Goal: Complete application form: Complete application form

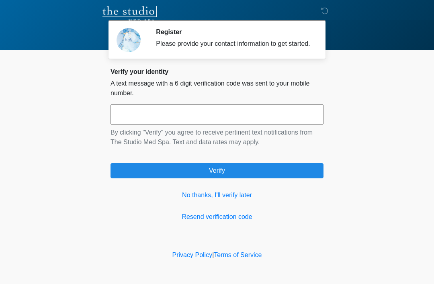
click at [234, 200] on link "No thanks, I'll verify later" at bounding box center [216, 195] width 213 height 10
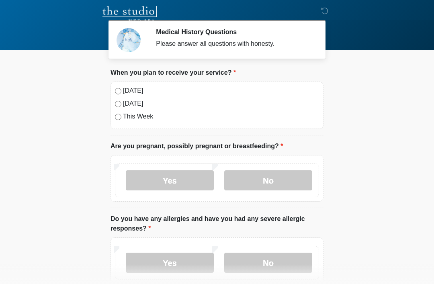
click at [140, 90] on label "[DATE]" at bounding box center [221, 91] width 196 height 10
click at [283, 182] on label "No" at bounding box center [268, 180] width 88 height 20
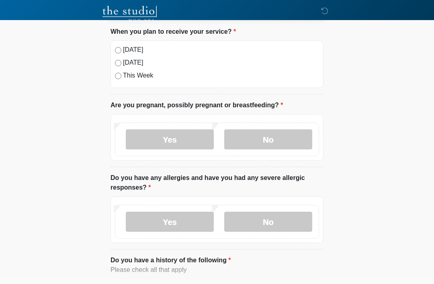
scroll to position [41, 0]
click at [273, 226] on label "No" at bounding box center [268, 222] width 88 height 20
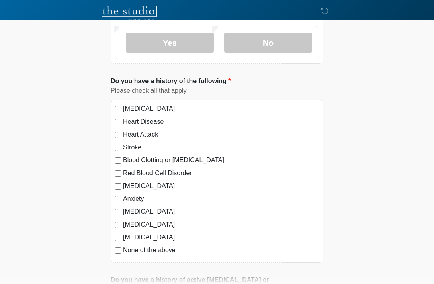
scroll to position [221, 0]
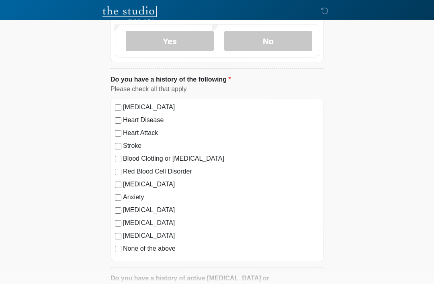
click at [127, 187] on label "[MEDICAL_DATA]" at bounding box center [221, 185] width 196 height 10
click at [136, 200] on label "Anxiety" at bounding box center [221, 198] width 196 height 10
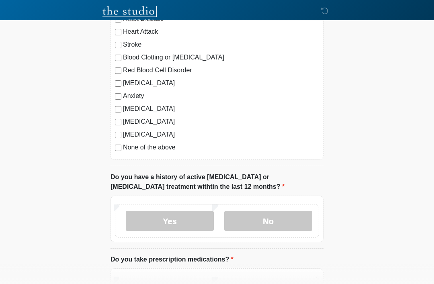
scroll to position [326, 0]
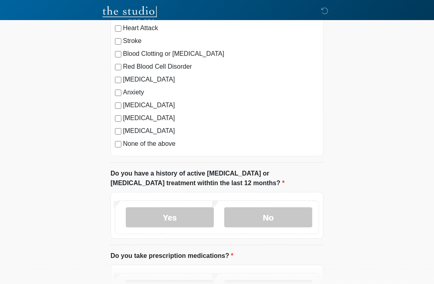
click at [265, 218] on label "No" at bounding box center [268, 217] width 88 height 20
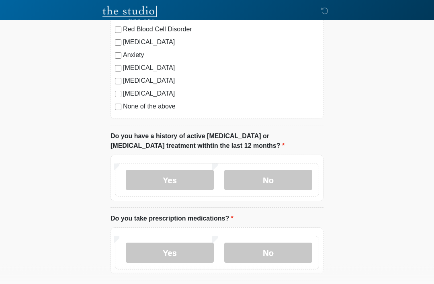
scroll to position [407, 0]
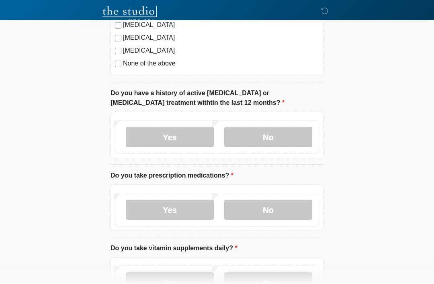
click at [185, 212] on label "Yes" at bounding box center [170, 210] width 88 height 20
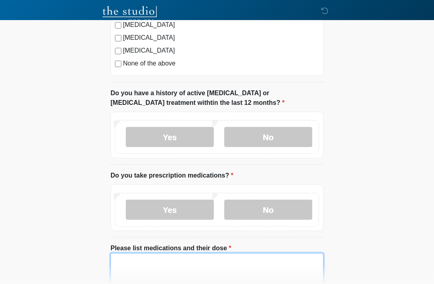
click at [160, 261] on textarea "Please list medications and their dose" at bounding box center [216, 270] width 213 height 35
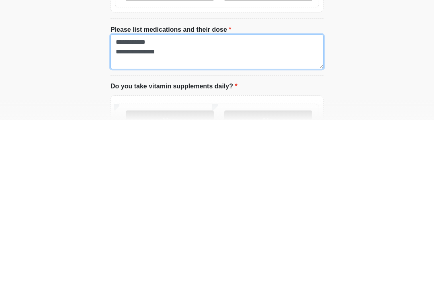
scroll to position [471, 0]
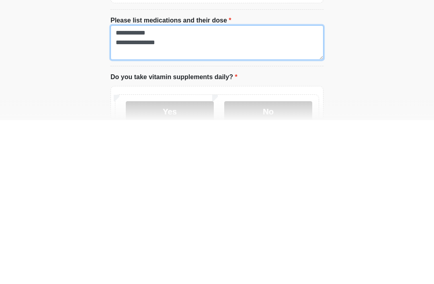
type textarea "**********"
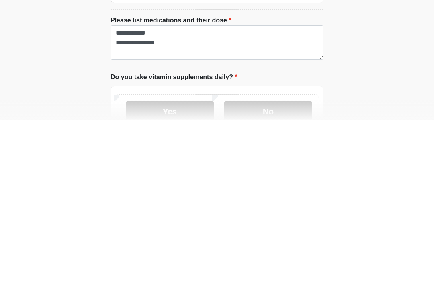
click at [274, 265] on label "No" at bounding box center [268, 275] width 88 height 20
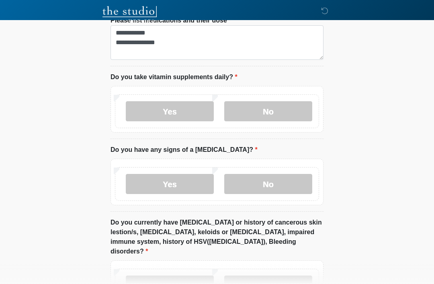
click at [293, 187] on label "No" at bounding box center [268, 184] width 88 height 20
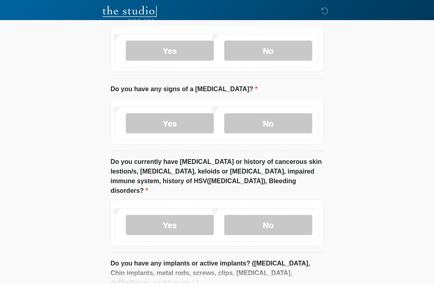
scroll to position [695, 0]
click at [282, 216] on label "No" at bounding box center [268, 224] width 88 height 20
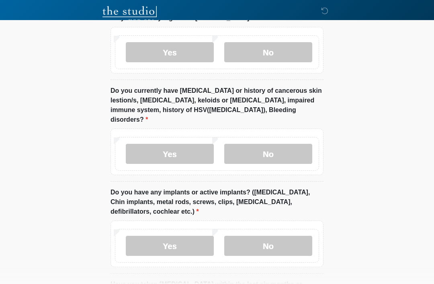
scroll to position [766, 0]
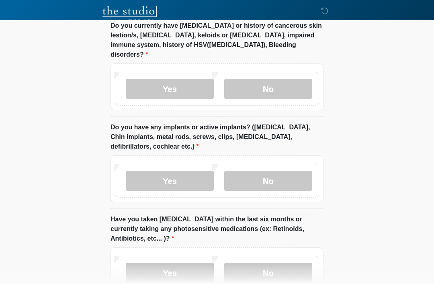
click at [296, 171] on label "No" at bounding box center [268, 181] width 88 height 20
click at [284, 263] on label "No" at bounding box center [268, 273] width 88 height 20
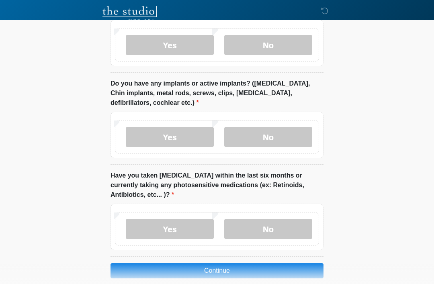
click at [257, 263] on button "Continue" at bounding box center [216, 270] width 213 height 15
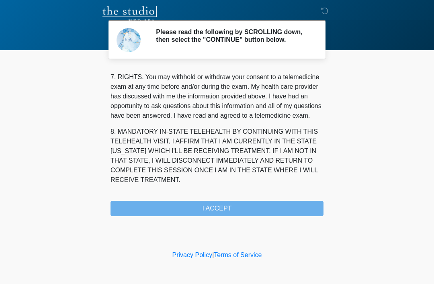
scroll to position [352, 0]
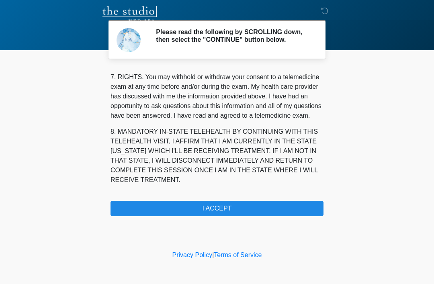
click at [229, 212] on button "I ACCEPT" at bounding box center [216, 208] width 213 height 15
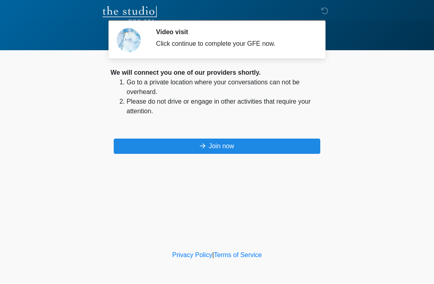
click at [220, 145] on button "Join now" at bounding box center [217, 146] width 206 height 15
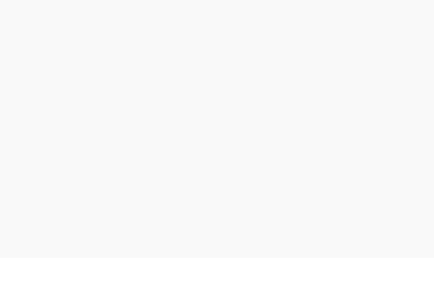
scroll to position [2, 0]
